Goal: Information Seeking & Learning: Learn about a topic

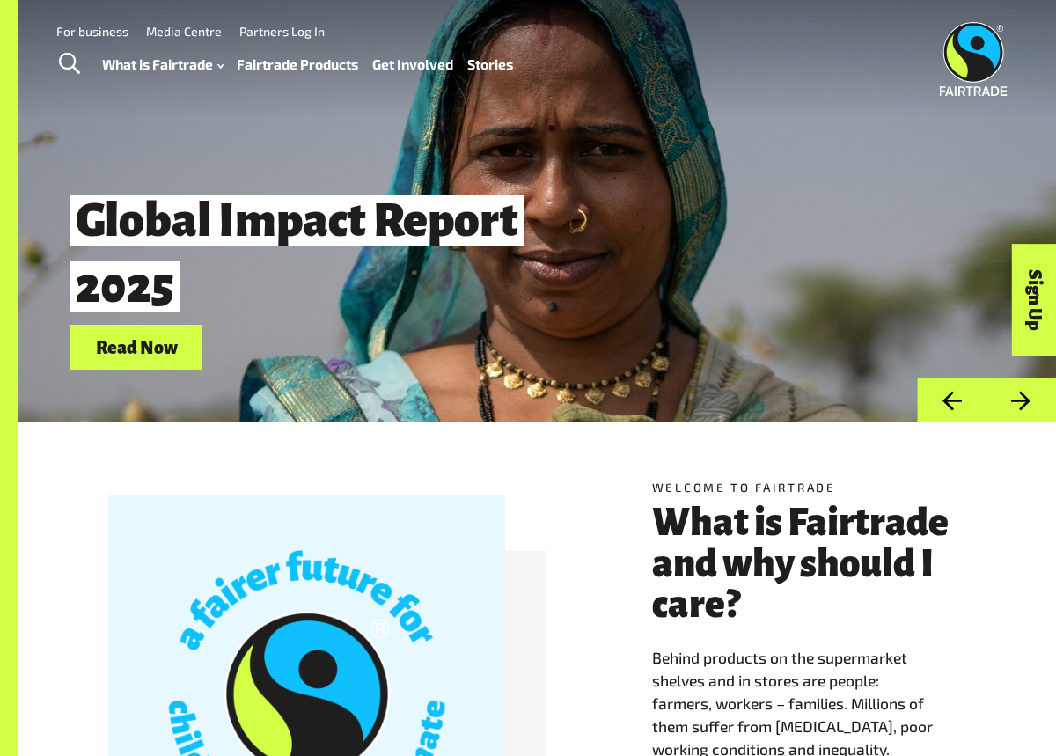
click at [318, 62] on link "Fairtrade Products" at bounding box center [297, 64] width 121 height 25
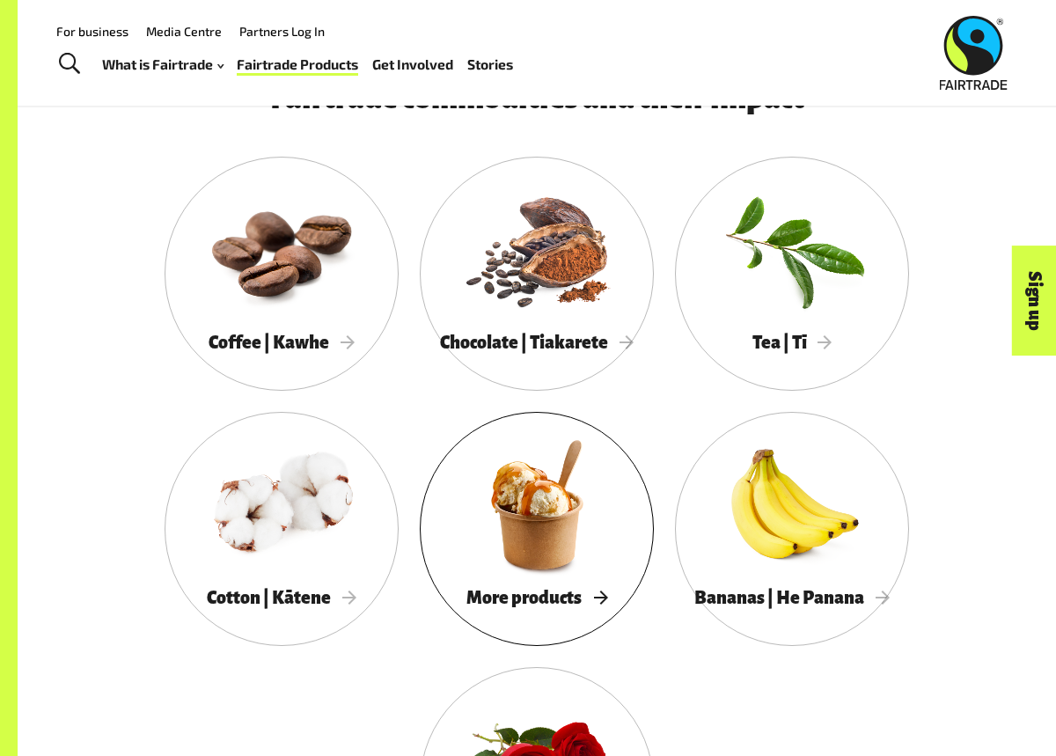
scroll to position [1408, 0]
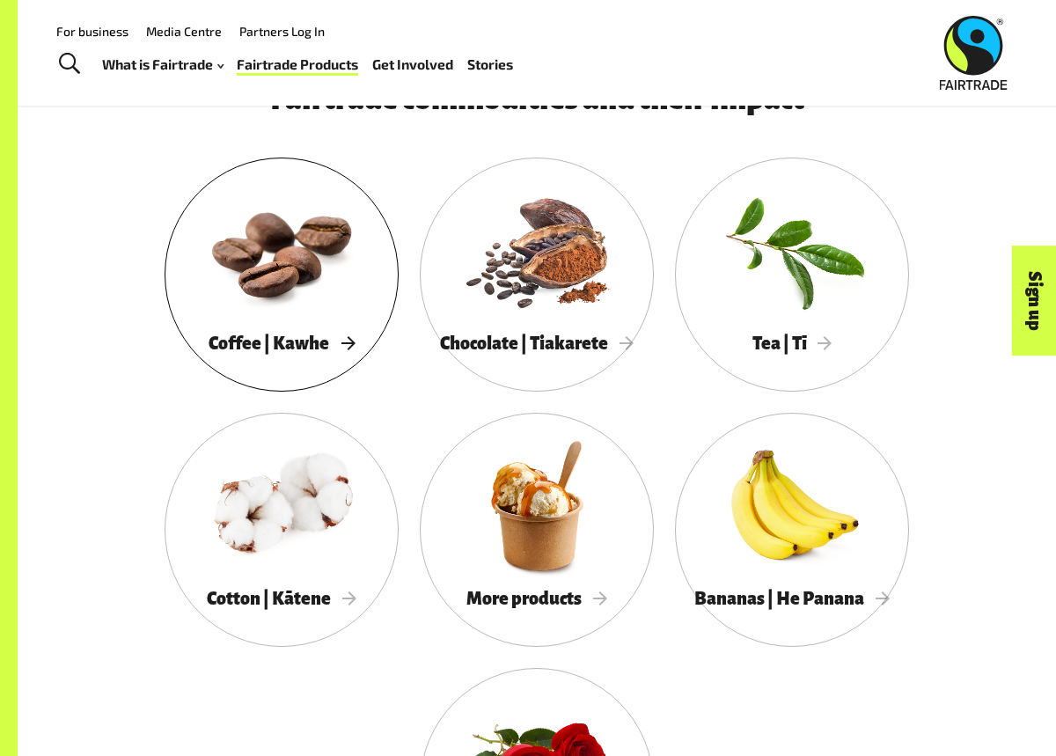
click at [274, 281] on div at bounding box center [282, 250] width 234 height 152
